Goal: Task Accomplishment & Management: Complete application form

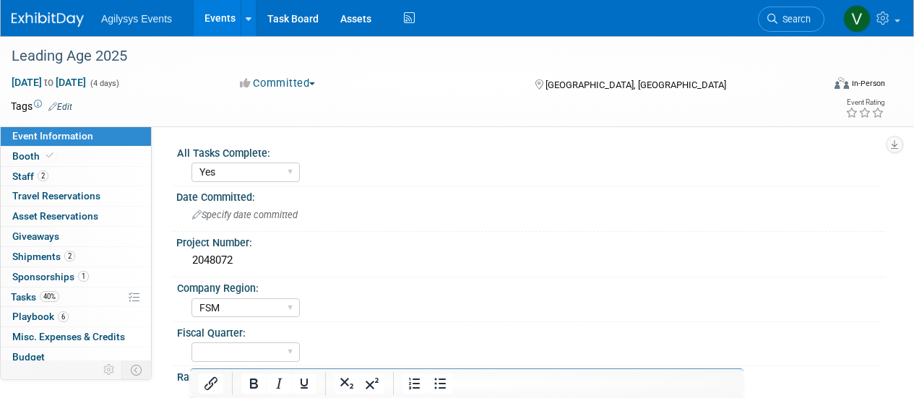
select select "Yes"
select select "FSM"
select select "Yes"
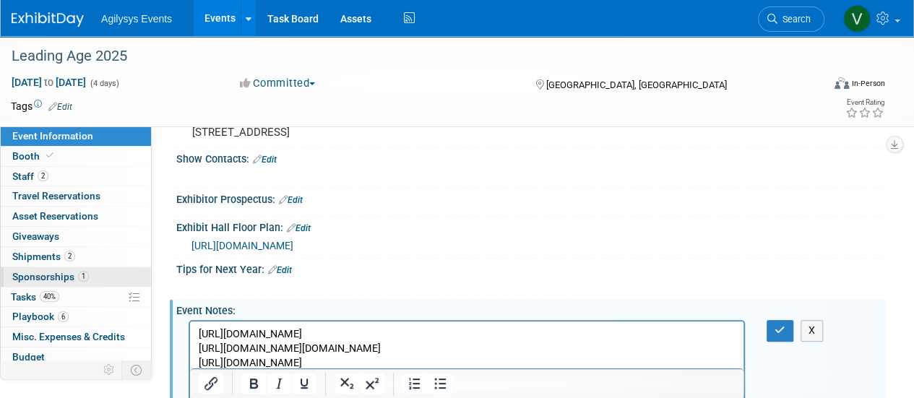
click at [67, 271] on span "Sponsorships 1" at bounding box center [50, 277] width 77 height 12
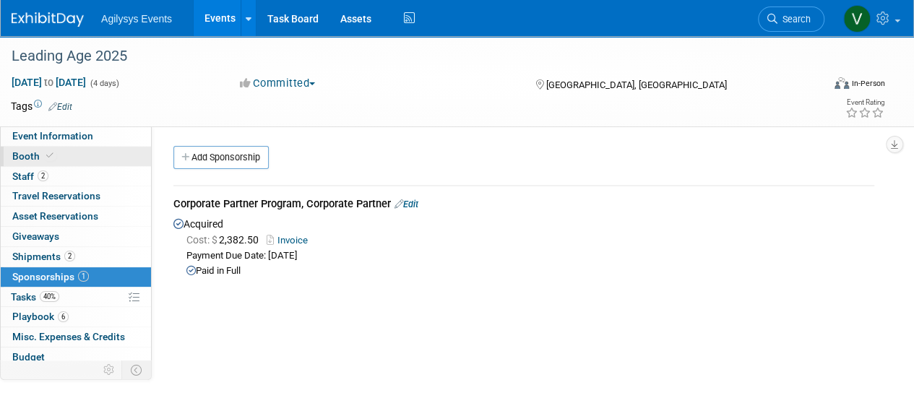
click at [23, 160] on span "Booth" at bounding box center [34, 156] width 44 height 12
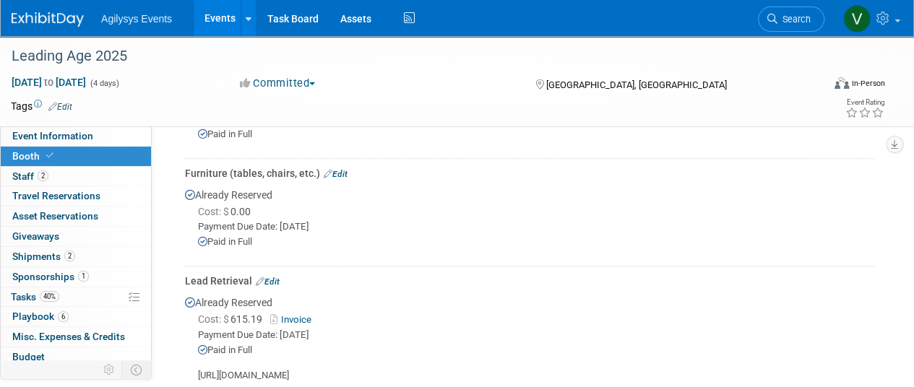
scroll to position [779, 0]
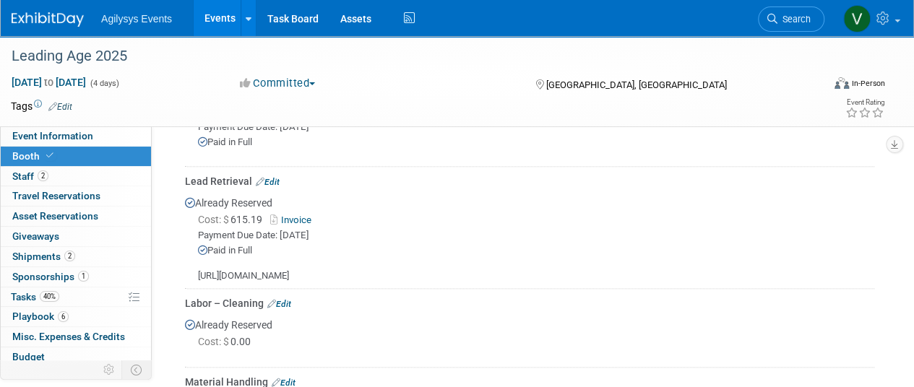
click at [38, 17] on img at bounding box center [48, 19] width 72 height 14
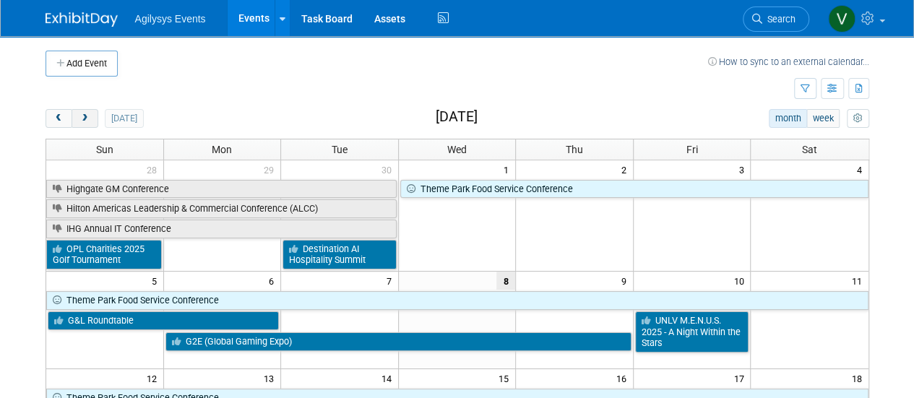
click at [83, 122] on span "next" at bounding box center [84, 118] width 11 height 9
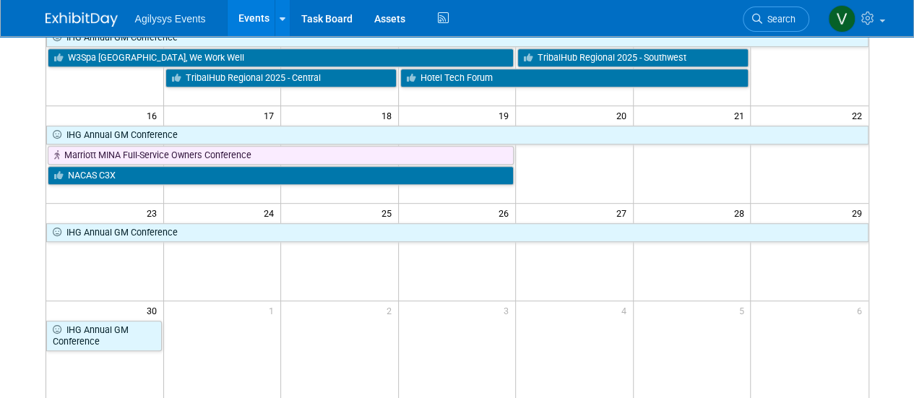
scroll to position [350, 0]
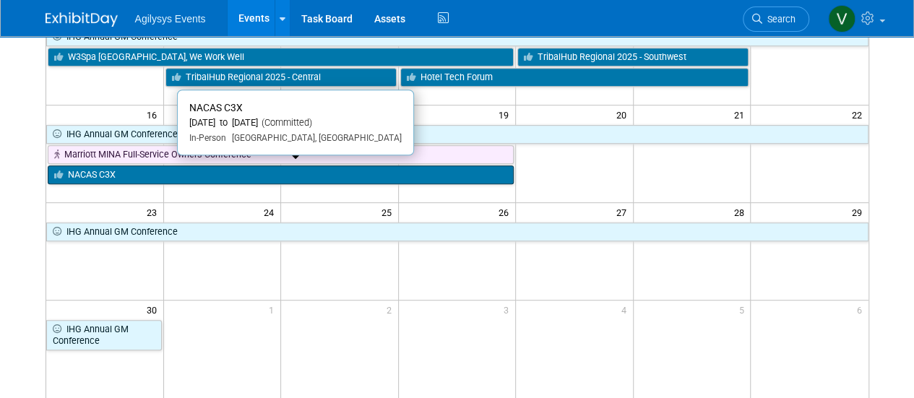
click at [299, 173] on link "NACAS C3X" at bounding box center [281, 174] width 467 height 19
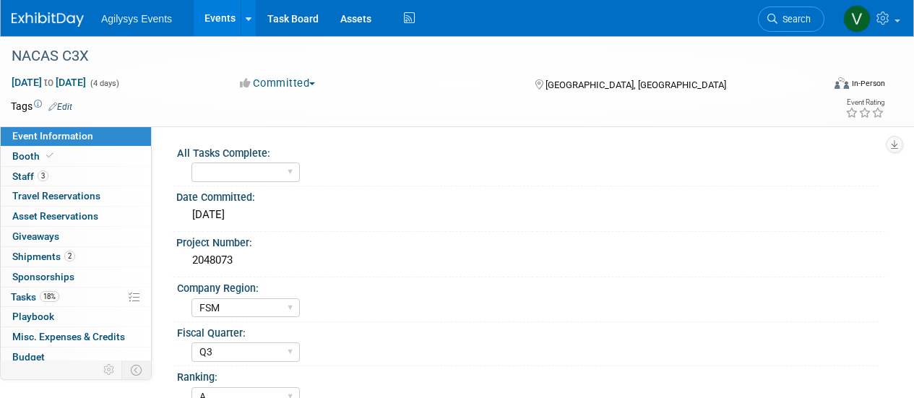
select select "FSM"
select select "Q3"
select select "A"
select select "Yes"
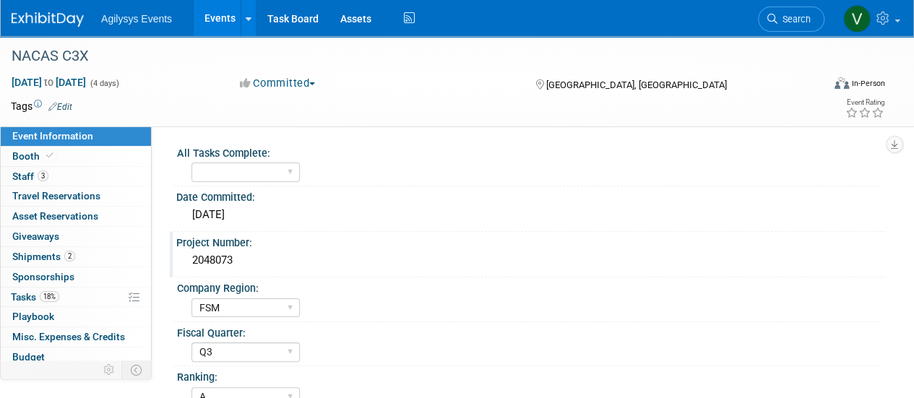
drag, startPoint x: 238, startPoint y: 258, endPoint x: 180, endPoint y: 256, distance: 58.5
click at [180, 256] on div "2048073" at bounding box center [530, 261] width 709 height 24
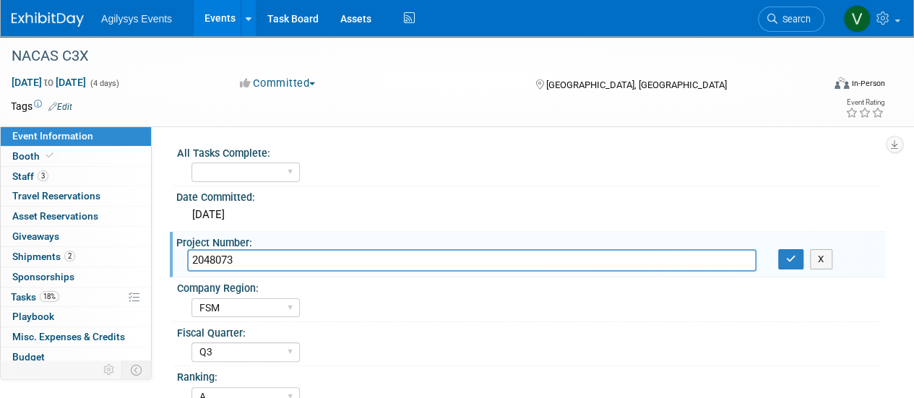
drag, startPoint x: 273, startPoint y: 261, endPoint x: 186, endPoint y: 264, distance: 87.4
click at [186, 264] on div "2048073" at bounding box center [471, 260] width 591 height 22
click at [71, 17] on img at bounding box center [48, 19] width 72 height 14
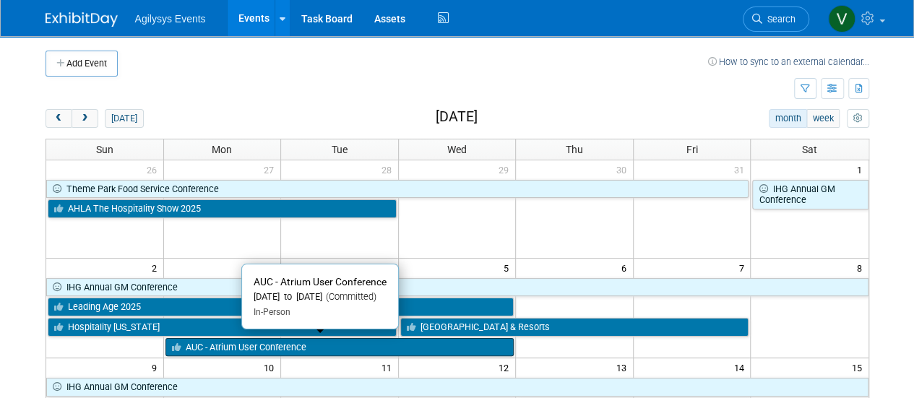
click at [471, 345] on link "AUC - Atrium User Conference" at bounding box center [339, 347] width 349 height 19
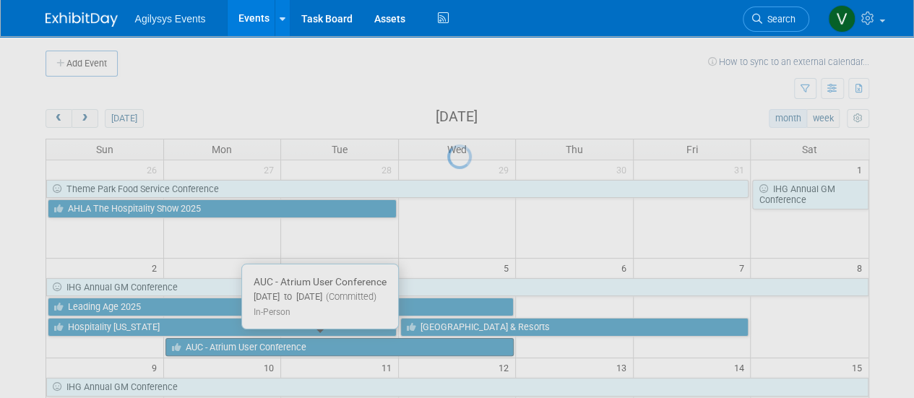
click at [467, 345] on div at bounding box center [457, 199] width 20 height 398
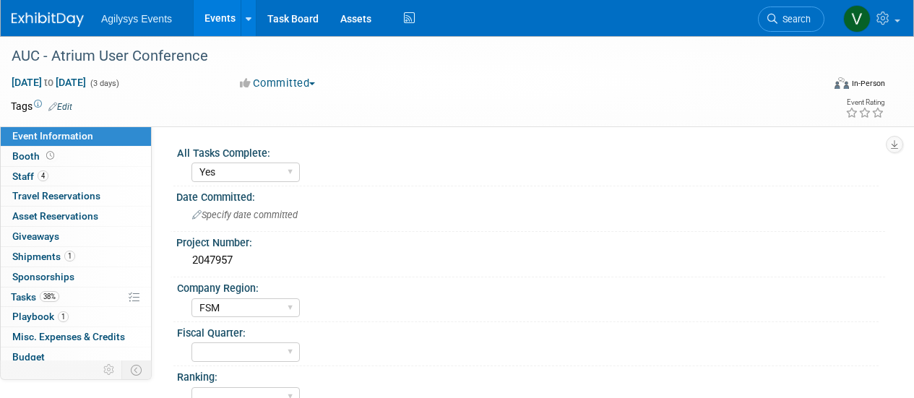
select select "Yes"
select select "FSM"
select select "Yes"
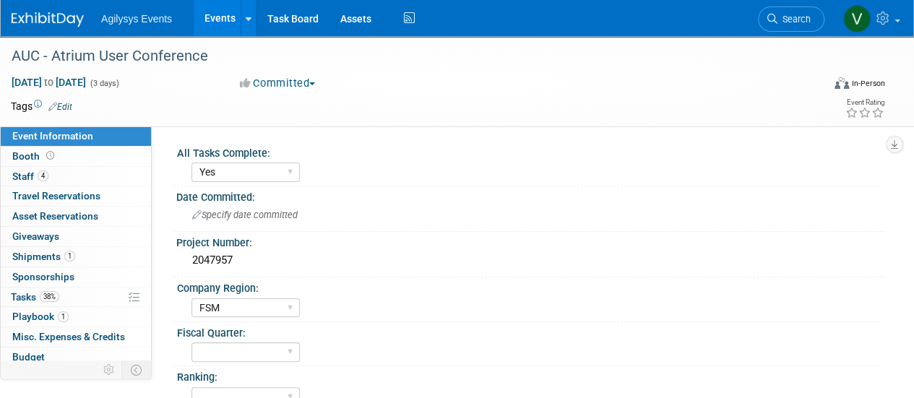
click at [55, 11] on link at bounding box center [57, 13] width 90 height 12
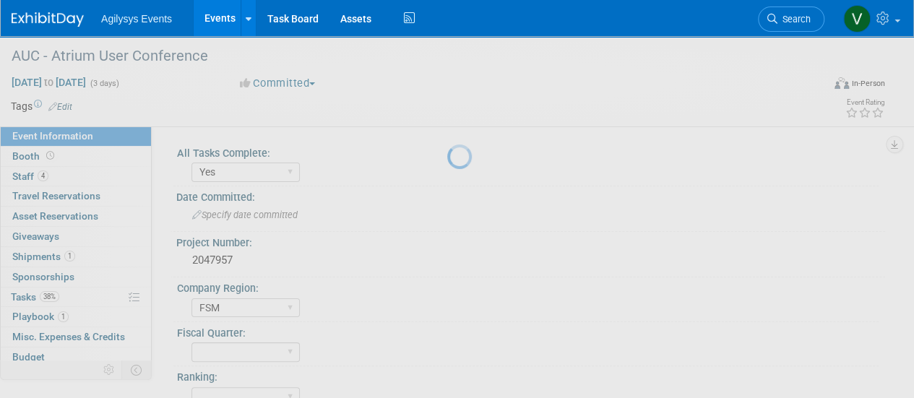
click at [51, 12] on img at bounding box center [48, 19] width 72 height 14
click at [35, 12] on link at bounding box center [57, 13] width 90 height 12
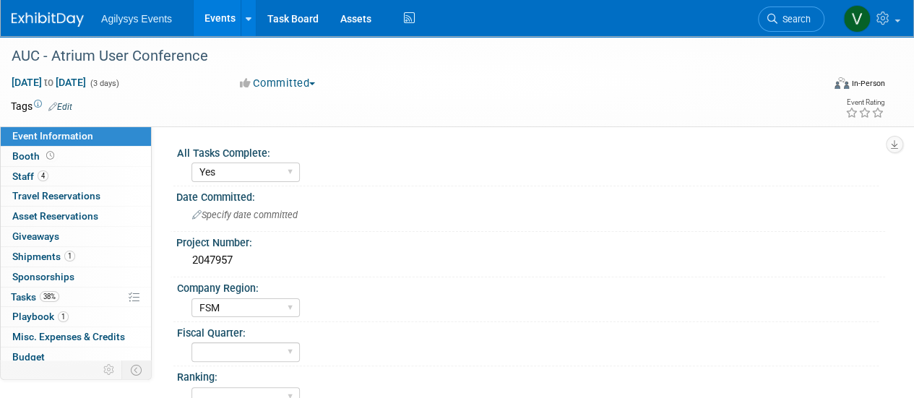
click at [77, 12] on link at bounding box center [57, 13] width 90 height 12
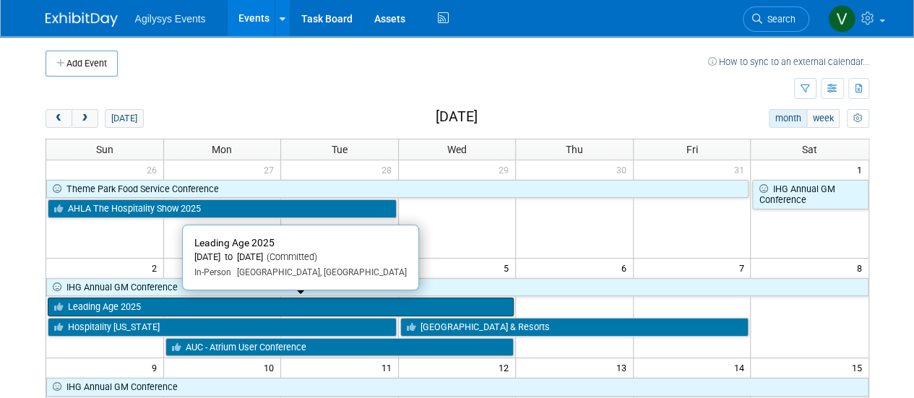
click at [311, 300] on link "Leading Age 2025" at bounding box center [281, 307] width 467 height 19
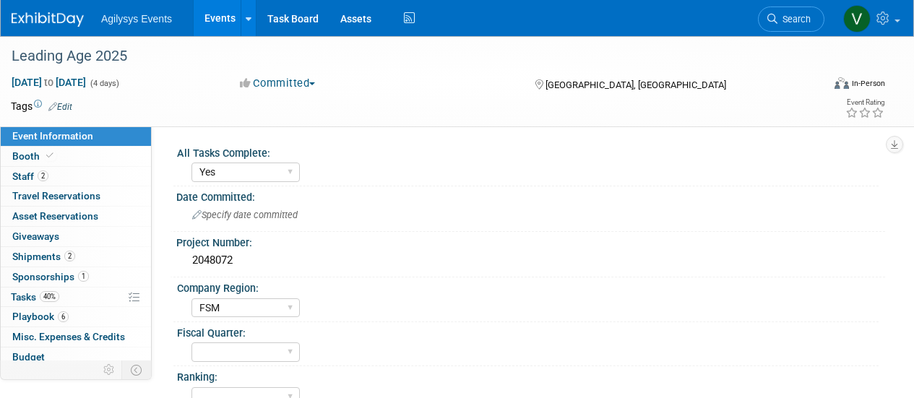
select select "Yes"
select select "FSM"
select select "Yes"
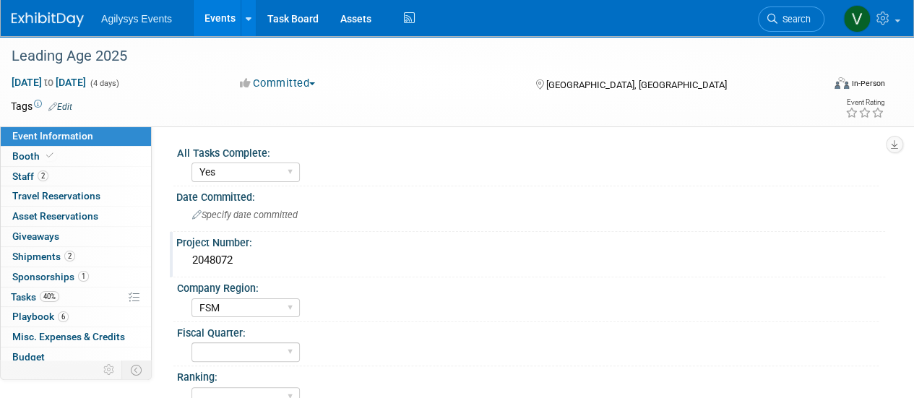
click at [491, 249] on div "2048072" at bounding box center [530, 260] width 687 height 22
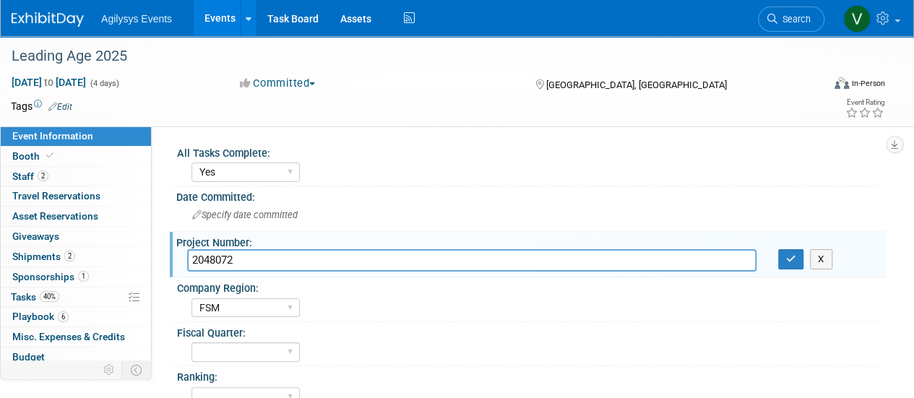
drag, startPoint x: 246, startPoint y: 261, endPoint x: 178, endPoint y: 261, distance: 67.9
click at [178, 261] on div "2048072" at bounding box center [471, 260] width 591 height 22
type input "2047370"
click at [73, 22] on img at bounding box center [48, 19] width 72 height 14
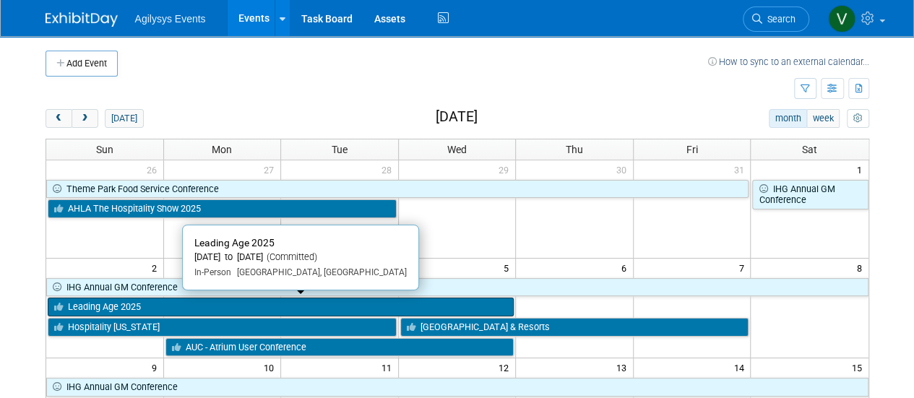
click at [148, 306] on link "Leading Age 2025" at bounding box center [281, 307] width 467 height 19
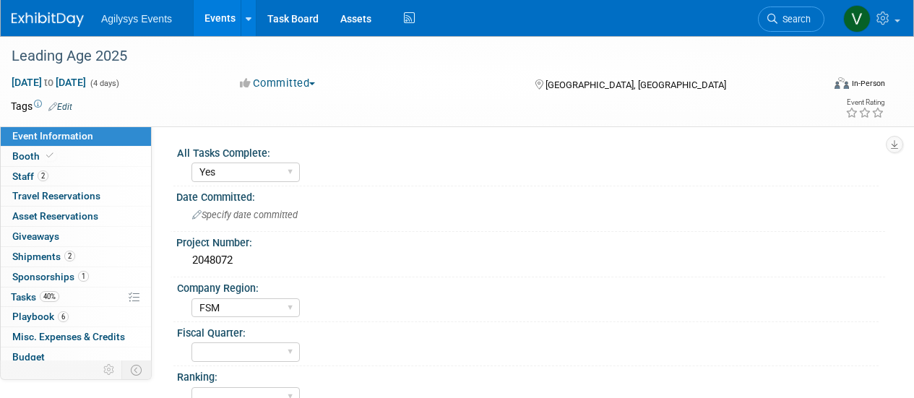
select select "Yes"
select select "FSM"
select select "Yes"
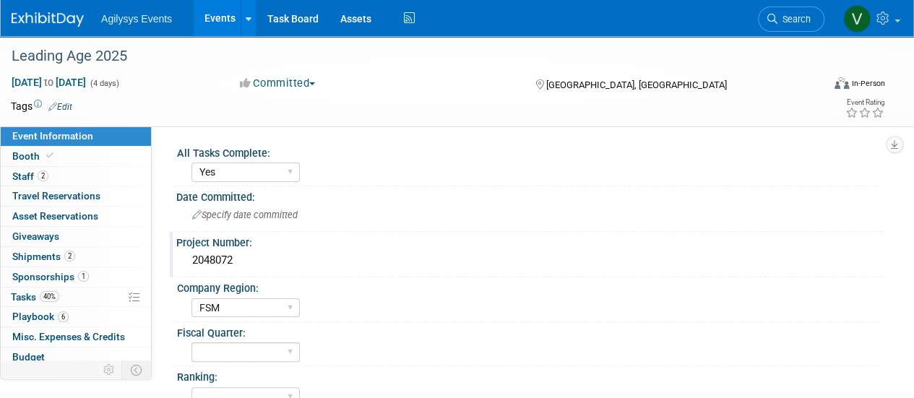
click at [224, 261] on div "2048072" at bounding box center [530, 260] width 687 height 22
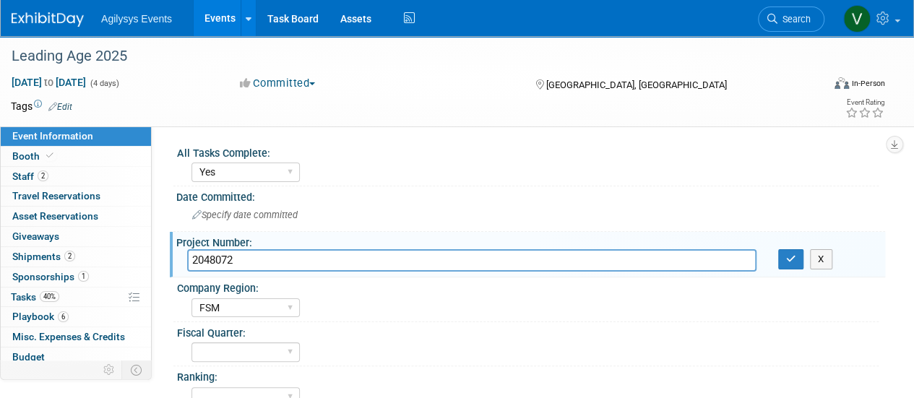
drag, startPoint x: 247, startPoint y: 258, endPoint x: 168, endPoint y: 259, distance: 78.7
click at [168, 259] on div "All Tasks Complete: Yes Date Committed: Specify date committed Project Number: …" at bounding box center [518, 275] width 733 height 298
type input "2047370"
click at [788, 267] on button "button" at bounding box center [791, 259] width 26 height 20
